Goal: Entertainment & Leisure: Browse casually

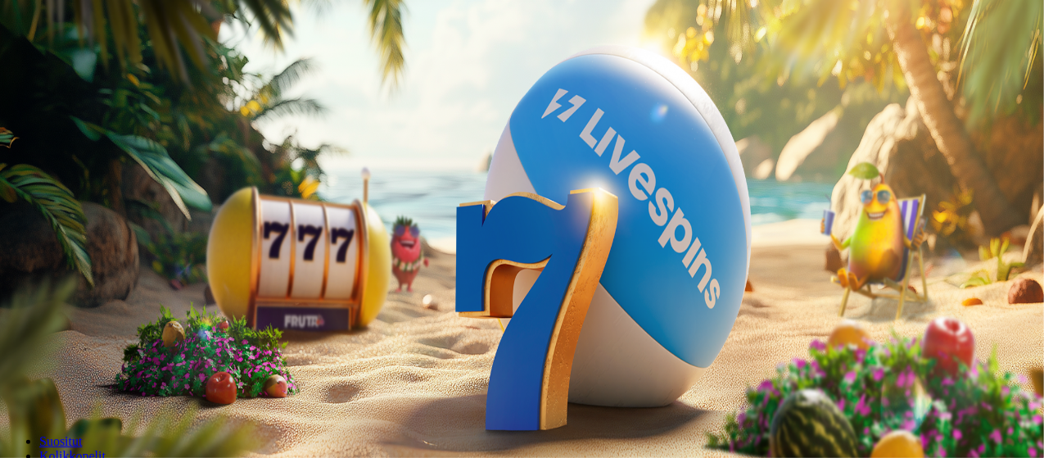
click at [103, 66] on span "Kirjaudu" at bounding box center [113, 59] width 40 height 12
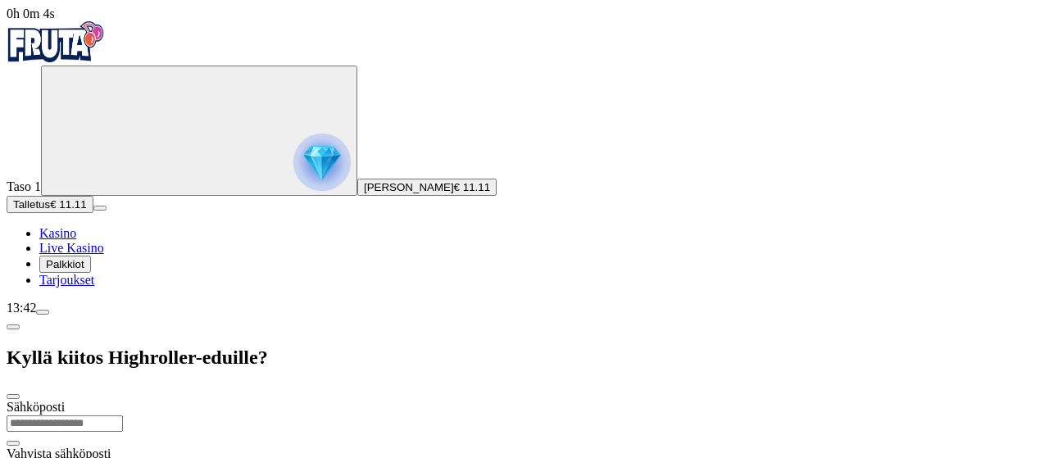
click at [87, 315] on div "13:42" at bounding box center [524, 308] width 1035 height 15
click at [63, 255] on span "Live Kasino" at bounding box center [71, 248] width 65 height 14
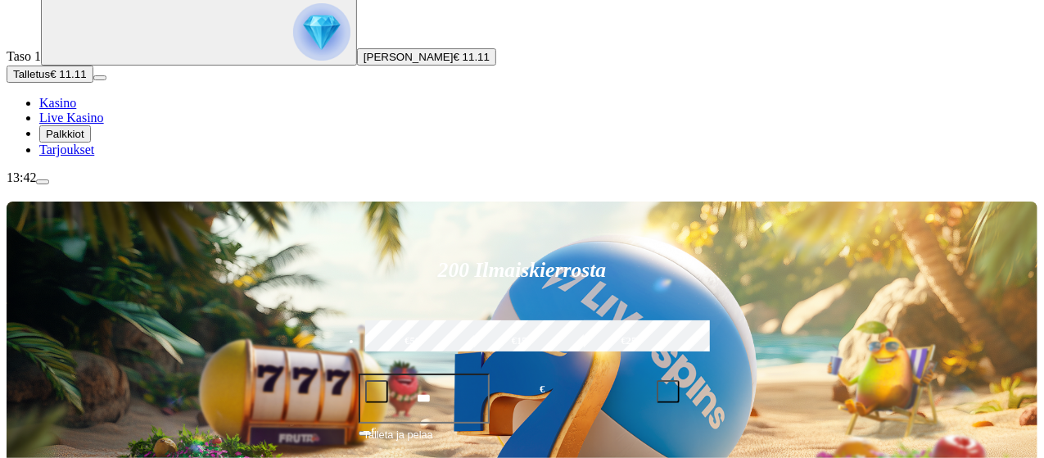
scroll to position [131, 0]
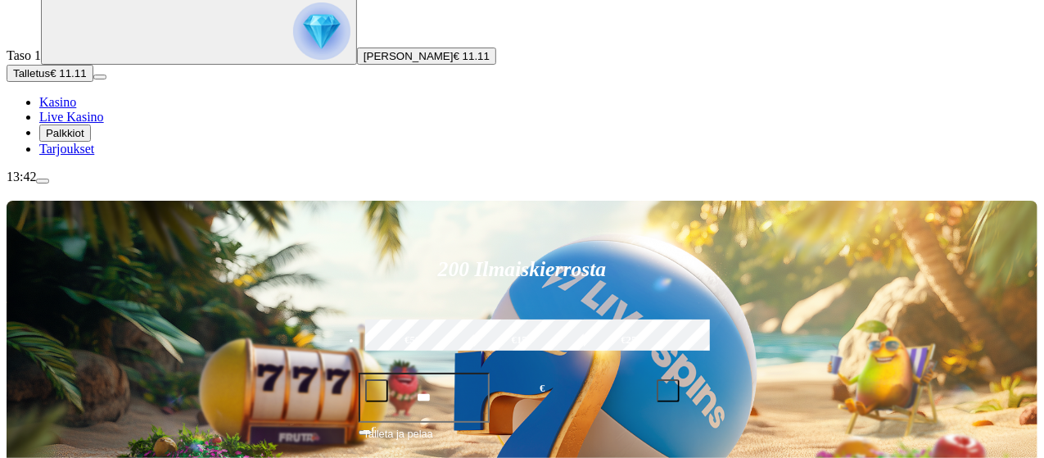
click at [169, 156] on div "Taso 1 [PERSON_NAME] € 11.11 Talletus € 11.11 Kasino Live Kasino Palkkiot Tarjo…" at bounding box center [522, 45] width 1031 height 222
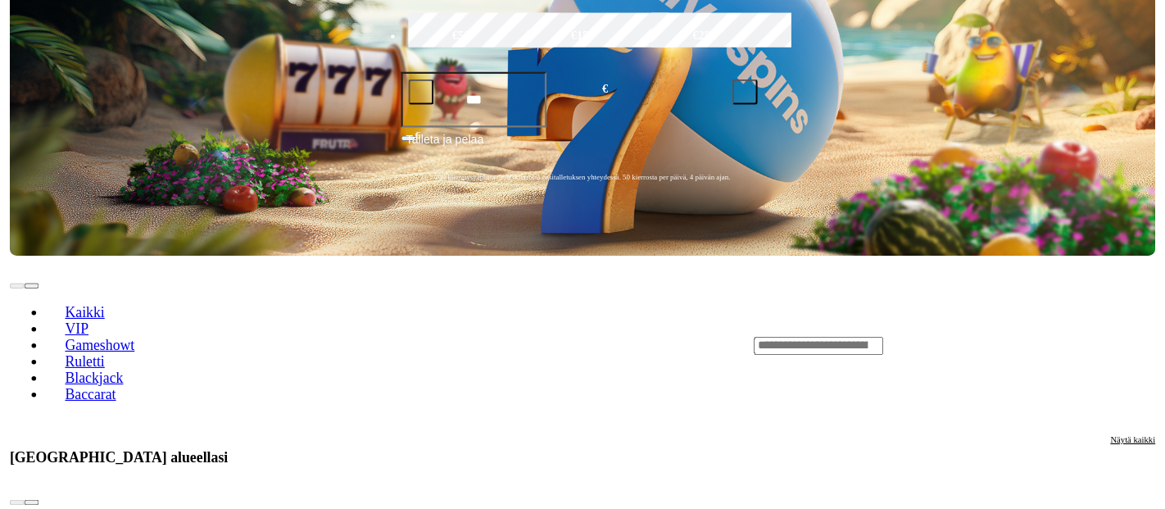
scroll to position [496, 0]
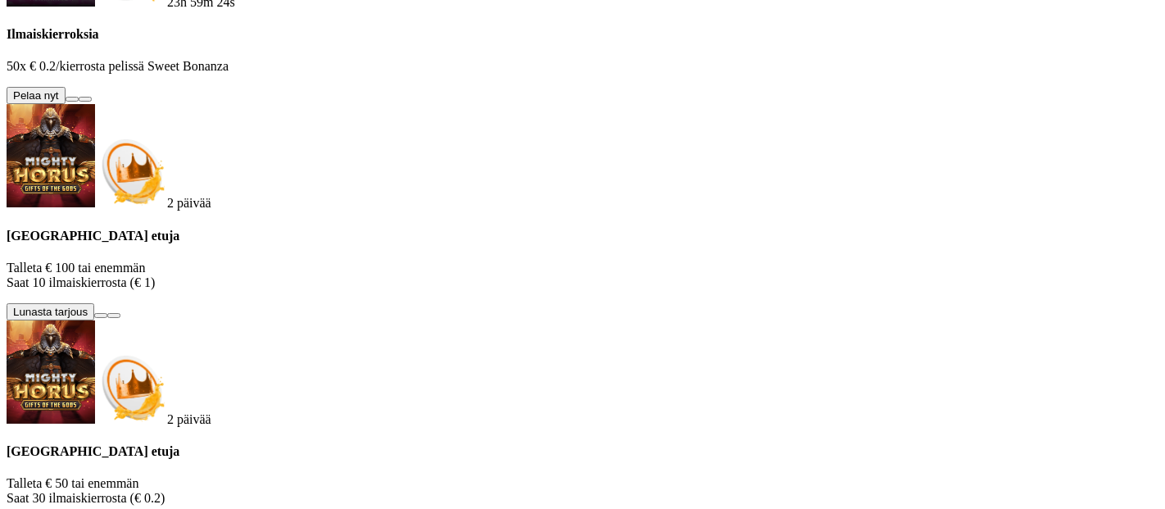
click at [79, 102] on button at bounding box center [72, 99] width 13 height 5
